Goal: Task Accomplishment & Management: Manage account settings

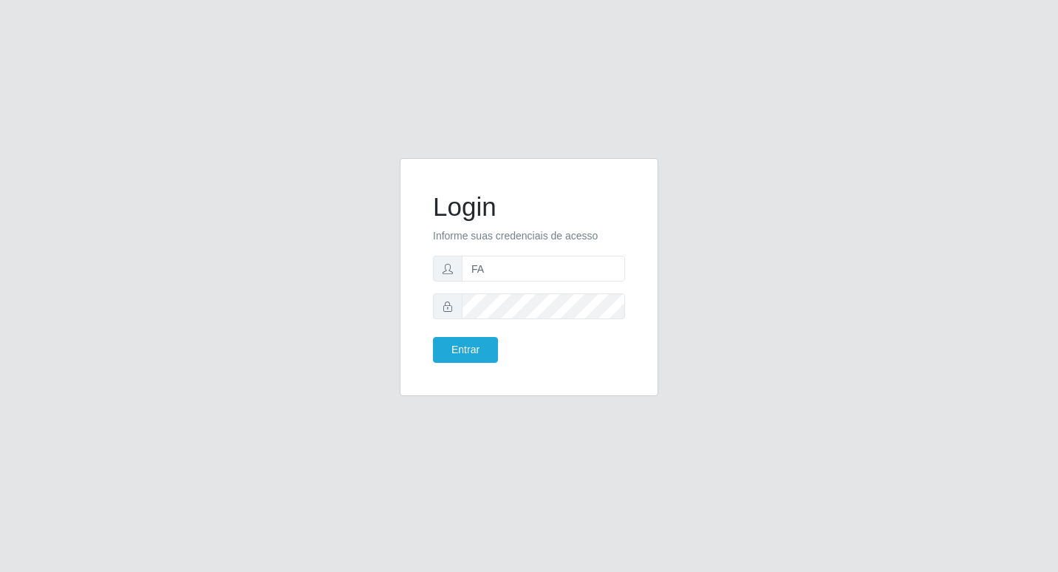
type input "F"
type input "fabi"
click at [542, 253] on form "Login Informe suas credenciais de acesso fabi Entrar" at bounding box center [529, 276] width 192 height 171
click at [496, 273] on input "text" at bounding box center [543, 269] width 163 height 26
type input "f"
